Goal: Task Accomplishment & Management: Complete application form

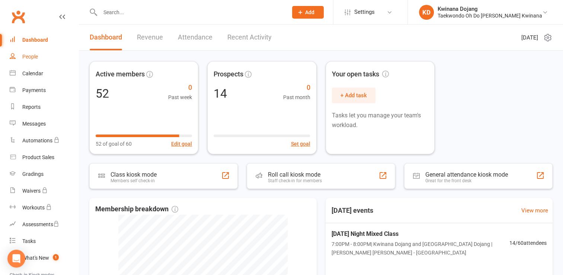
click at [35, 58] on div "People" at bounding box center [30, 57] width 16 height 6
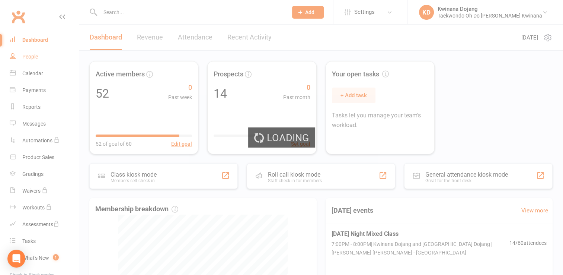
select select "100"
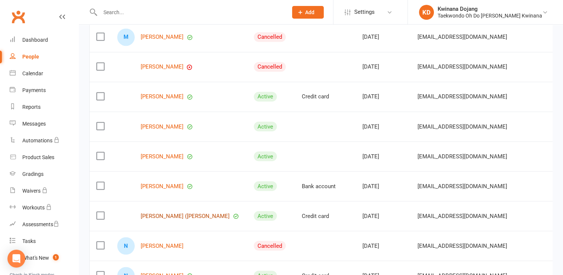
scroll to position [1303, 0]
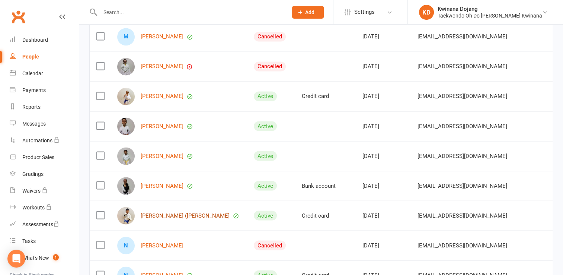
click at [152, 214] on link "[PERSON_NAME] ([PERSON_NAME]" at bounding box center [185, 215] width 89 height 6
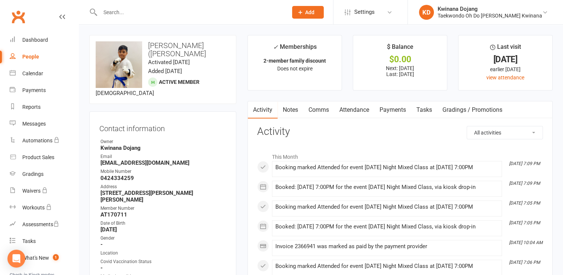
click at [392, 109] on link "Payments" at bounding box center [393, 109] width 37 height 17
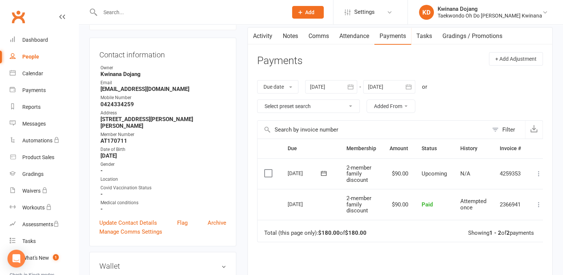
scroll to position [74, 0]
click at [34, 57] on div "People" at bounding box center [30, 57] width 17 height 6
select select "100"
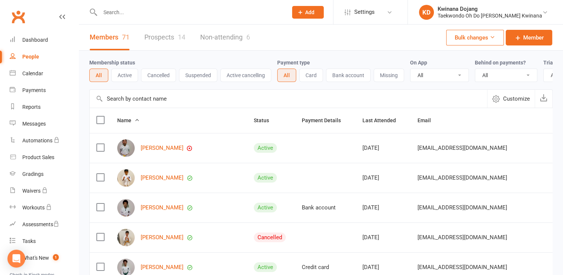
click at [158, 38] on link "Prospects 14" at bounding box center [164, 38] width 41 height 26
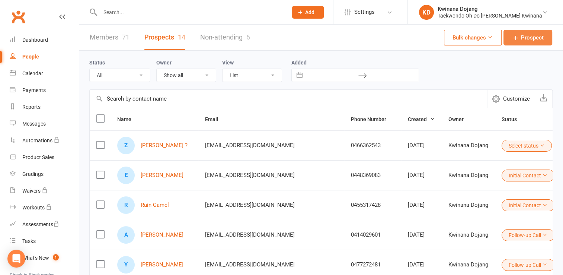
click at [529, 38] on span "Prospect" at bounding box center [532, 37] width 23 height 9
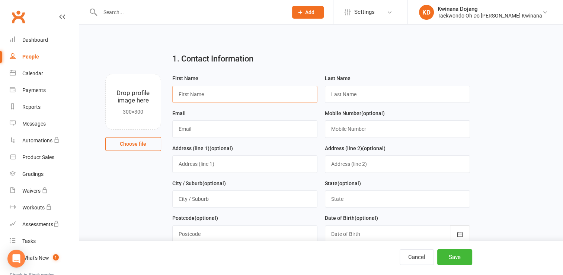
click at [233, 94] on input "text" at bounding box center [244, 94] width 145 height 17
type input "[PERSON_NAME]"
click at [382, 99] on input "text" at bounding box center [397, 94] width 145 height 17
type input "Bandara"
click at [208, 124] on input "text" at bounding box center [244, 128] width 145 height 17
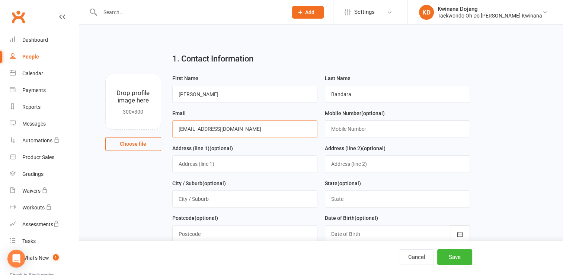
type input "[EMAIL_ADDRESS][DOMAIN_NAME]"
click at [350, 131] on input "text" at bounding box center [397, 128] width 145 height 17
type input ".420230683"
click at [282, 223] on div "Postcode (optional)" at bounding box center [244, 227] width 145 height 29
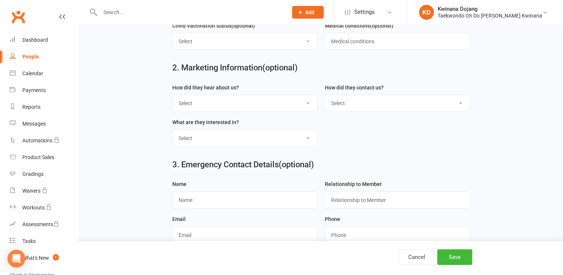
scroll to position [298, 0]
click at [214, 102] on select "Select Google Through A Friend Poster Magazine Walk by Letter Box Drop Facebook" at bounding box center [245, 103] width 144 height 16
select select "Through A Friend"
click at [173, 95] on select "Select Google Through A Friend Poster Magazine Walk by Letter Box Drop Facebook" at bounding box center [245, 103] width 144 height 16
click at [369, 97] on select "Select Phone Email In-Facility" at bounding box center [397, 103] width 144 height 16
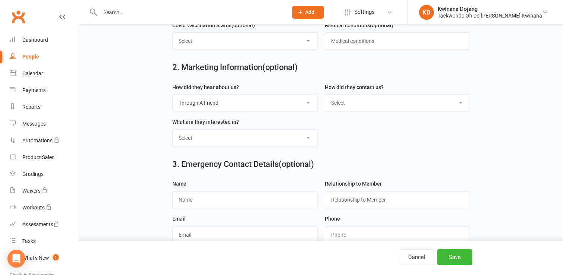
select select "In-Facility"
click at [325, 95] on select "Select Phone Email In-Facility" at bounding box center [397, 103] width 144 height 16
click at [280, 134] on select "Select Classes Personal Training Weight Loss Body Building De-Stressing Diet/Fo…" at bounding box center [245, 138] width 144 height 16
select select "Classes"
click at [173, 130] on select "Select Classes Personal Training Weight Loss Body Building De-Stressing Diet/Fo…" at bounding box center [245, 138] width 144 height 16
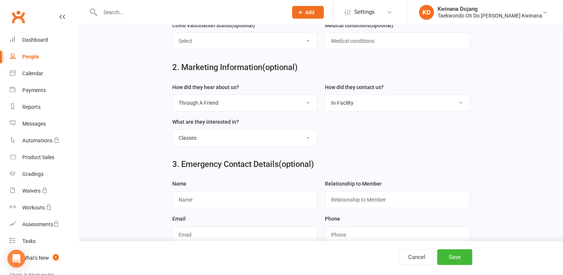
click at [147, 163] on div "3. Emergency Contact Details (optional) Name Relationship to Member Email Phone…" at bounding box center [321, 165] width 464 height 27
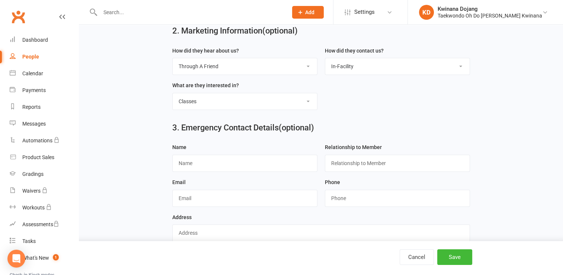
scroll to position [334, 0]
click at [228, 162] on input "text" at bounding box center [244, 162] width 145 height 17
type input "[PERSON_NAME]"
click at [351, 163] on input "text" at bounding box center [397, 162] width 145 height 17
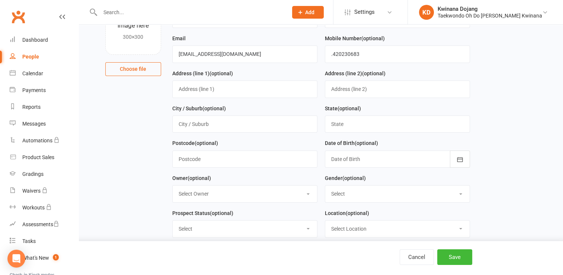
scroll to position [74, 0]
type input "Mother"
drag, startPoint x: 255, startPoint y: 52, endPoint x: 156, endPoint y: 50, distance: 99.1
click at [333, 53] on input ".420230683" at bounding box center [397, 54] width 145 height 17
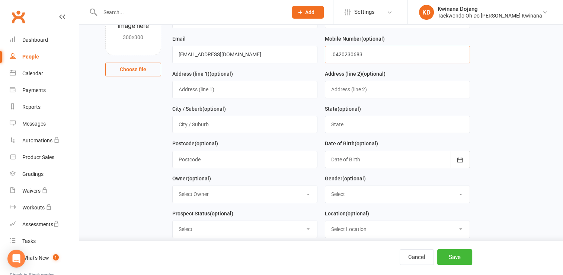
click at [333, 55] on input ".0420230683" at bounding box center [397, 54] width 145 height 17
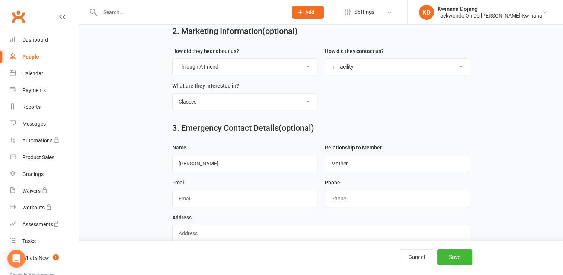
type input "0420230683"
click at [205, 197] on input "text" at bounding box center [244, 198] width 145 height 17
paste input "[EMAIL_ADDRESS][DOMAIN_NAME]"
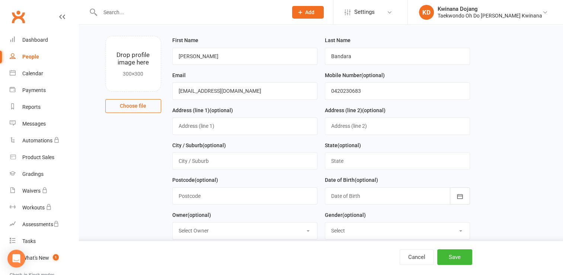
scroll to position [38, 0]
type input "[EMAIL_ADDRESS][DOMAIN_NAME]"
drag, startPoint x: 372, startPoint y: 92, endPoint x: 312, endPoint y: 87, distance: 59.8
click at [312, 87] on form "First Name [PERSON_NAME] Last Name Bandara Email [EMAIL_ADDRESS][DOMAIN_NAME] M…" at bounding box center [321, 175] width 305 height 279
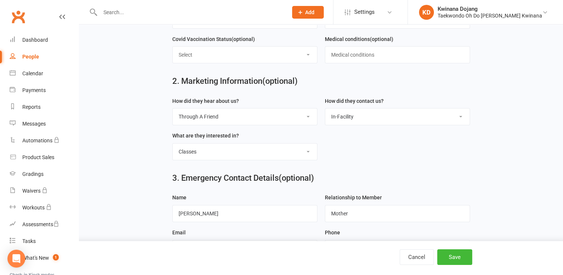
scroll to position [345, 0]
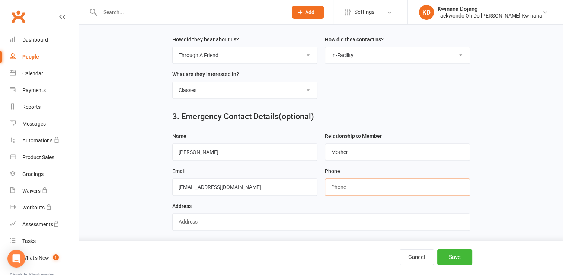
click at [354, 186] on input "string" at bounding box center [397, 186] width 145 height 17
paste input "0420230683"
type input "0420230683"
click at [454, 255] on button "Save" at bounding box center [455, 257] width 35 height 16
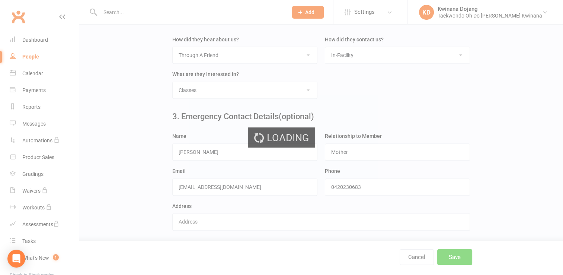
scroll to position [0, 0]
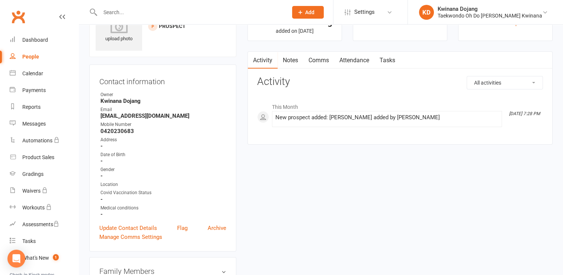
scroll to position [37, 0]
